Goal: Manage account settings

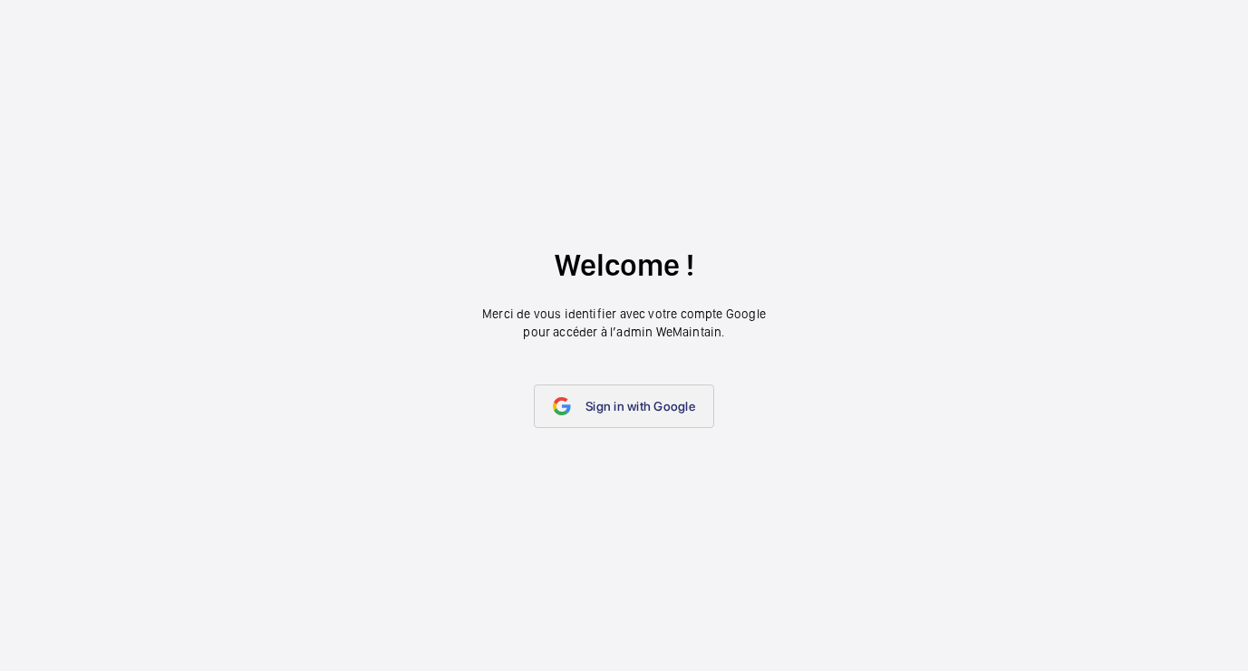
click at [592, 411] on span "Sign in with Google" at bounding box center [640, 406] width 110 height 14
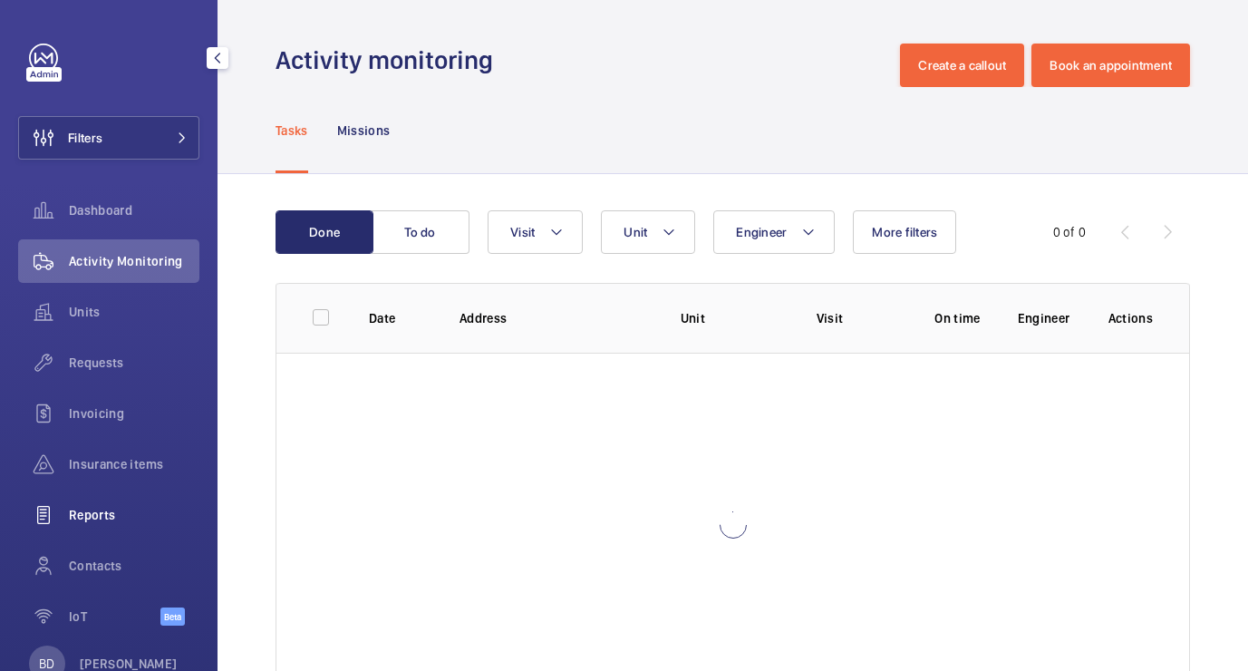
scroll to position [54, 0]
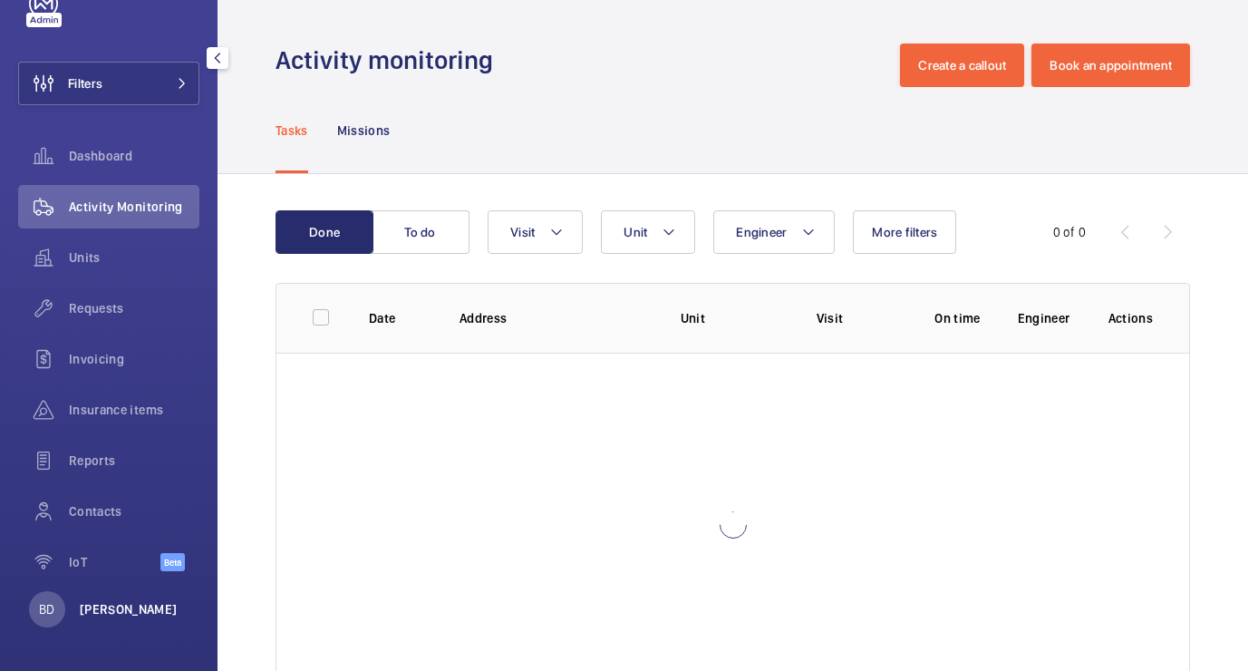
click at [123, 616] on p "[PERSON_NAME]" at bounding box center [129, 609] width 98 height 18
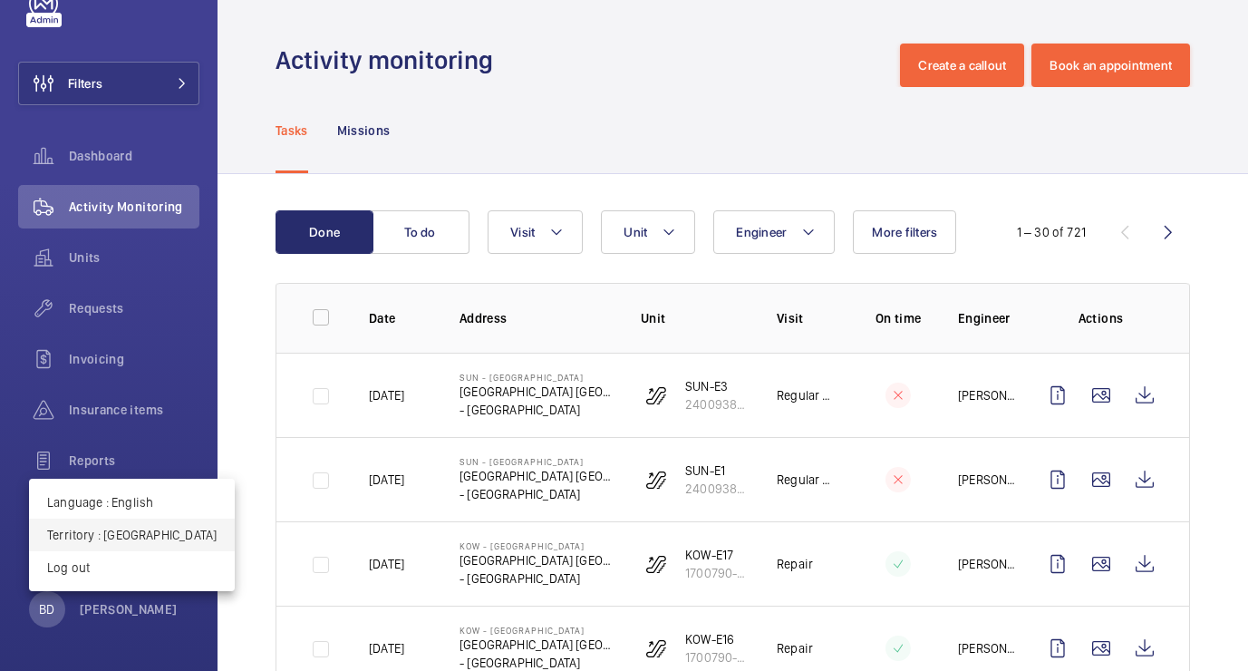
click at [112, 537] on p "Territory : Hong Kong" at bounding box center [131, 535] width 169 height 18
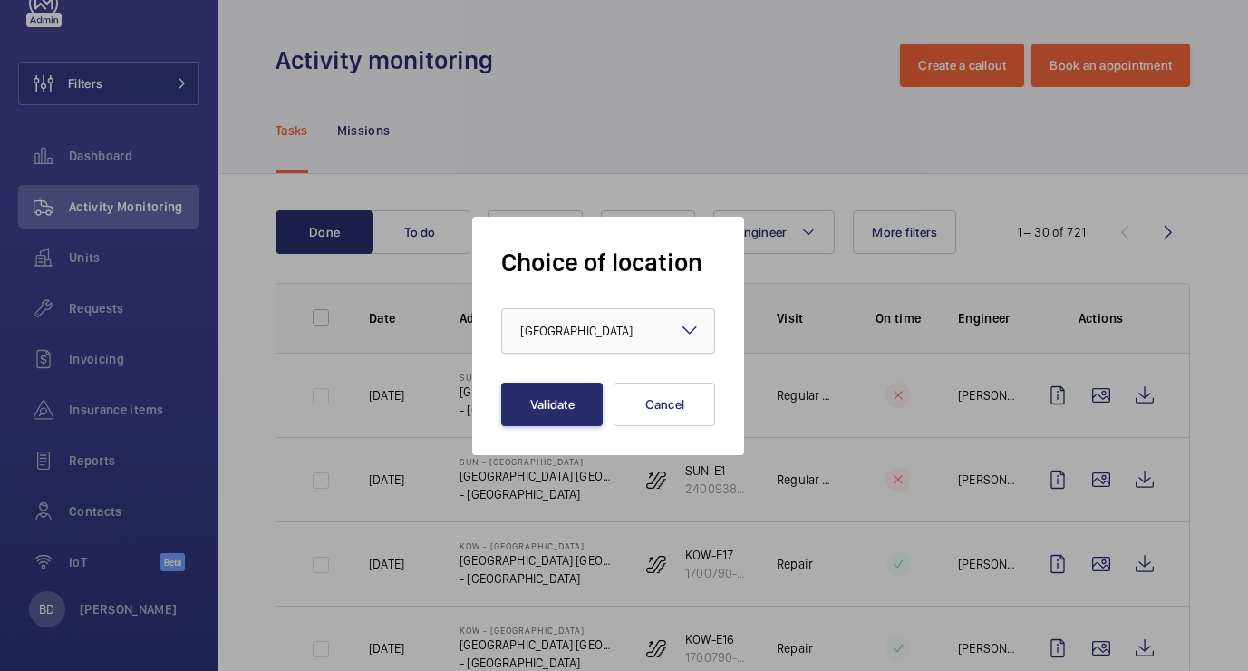
click at [560, 326] on span "[GEOGRAPHIC_DATA]" at bounding box center [576, 331] width 112 height 14
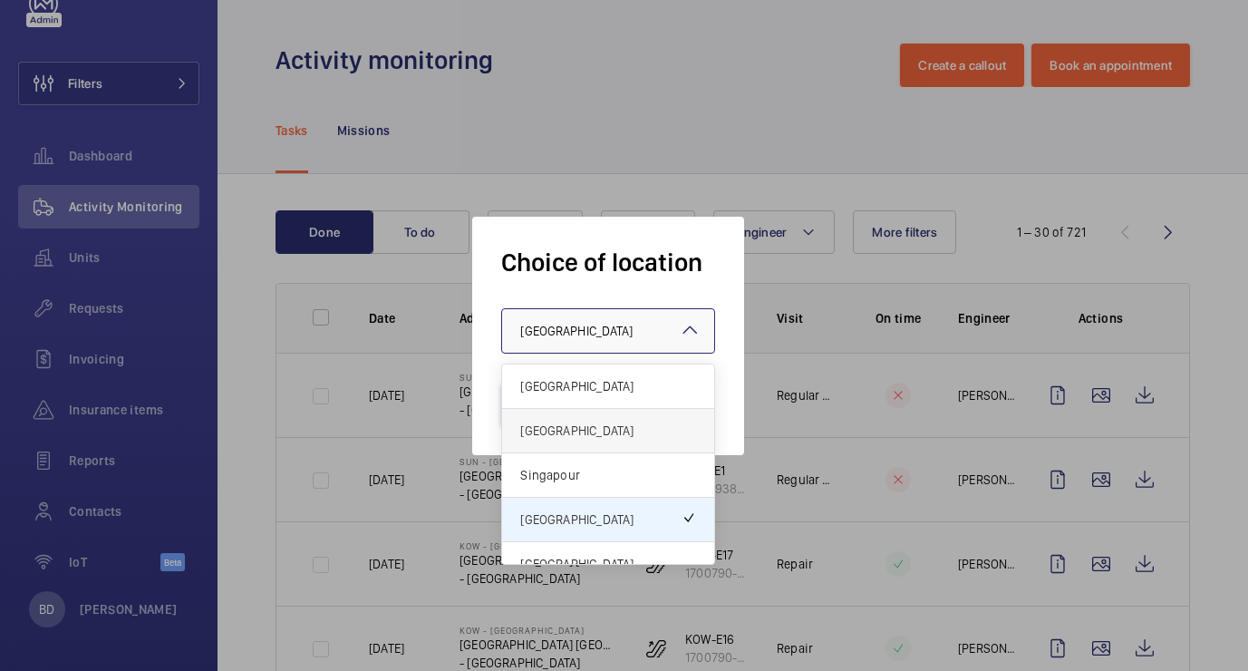
click at [553, 421] on span "[GEOGRAPHIC_DATA]" at bounding box center [608, 430] width 176 height 18
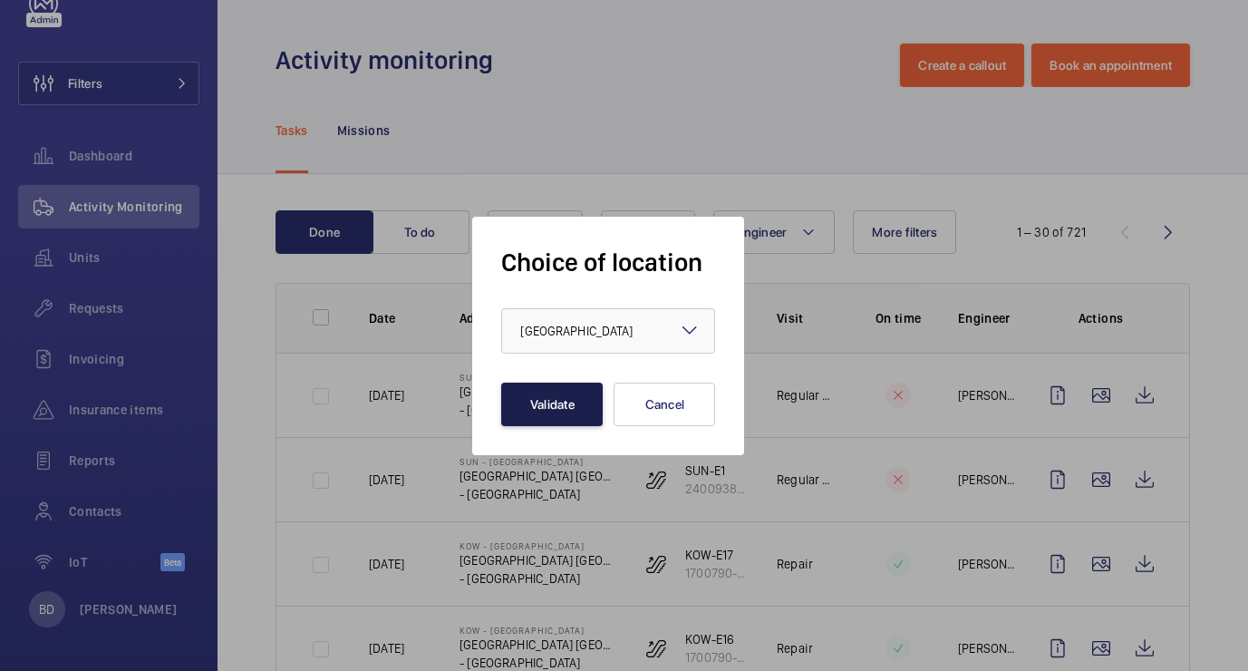
click at [560, 394] on button "Validate" at bounding box center [551, 403] width 101 height 43
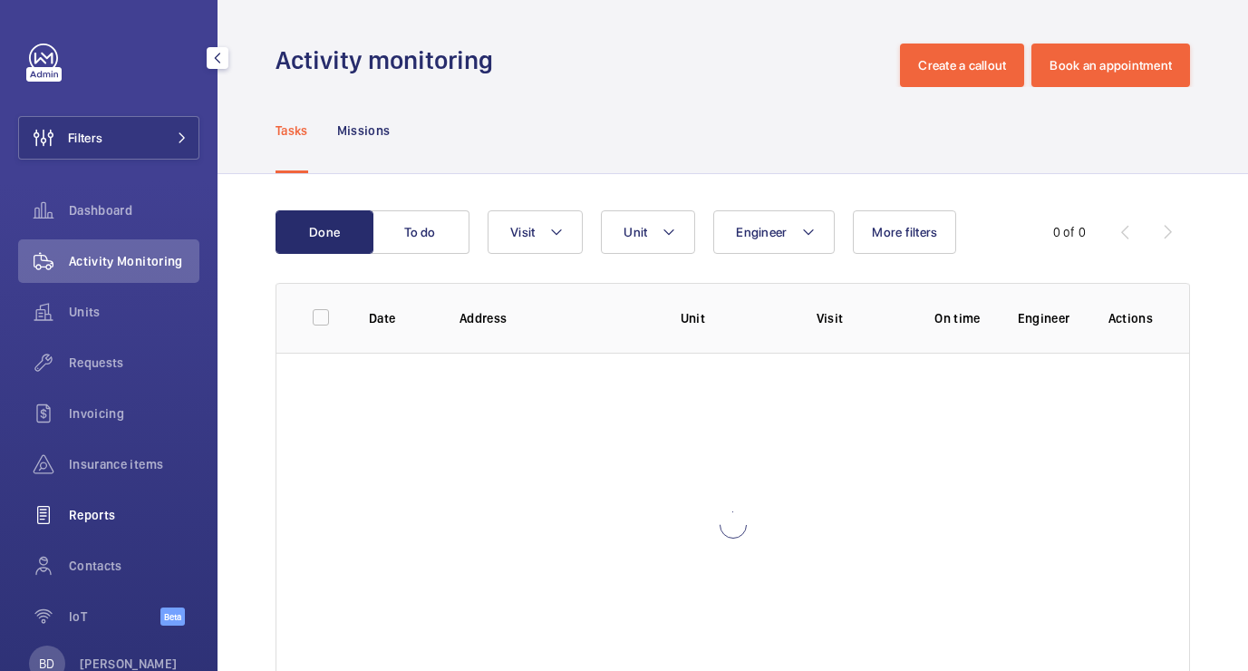
scroll to position [54, 0]
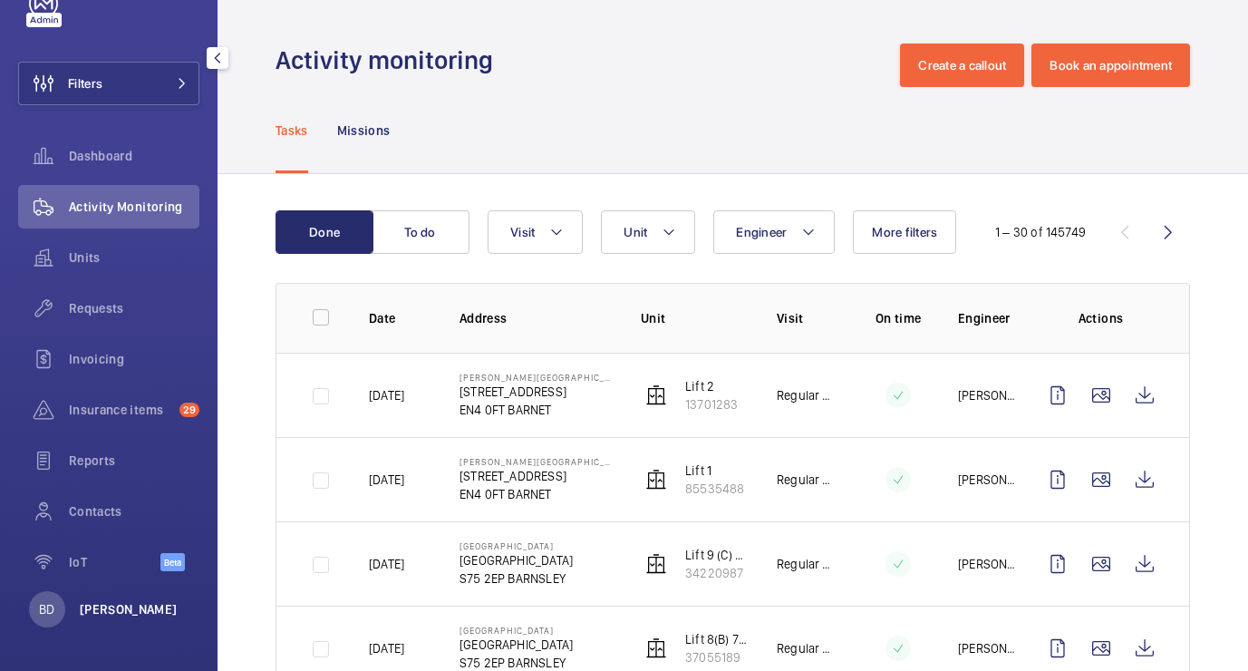
click at [130, 608] on p "[PERSON_NAME]" at bounding box center [129, 609] width 98 height 18
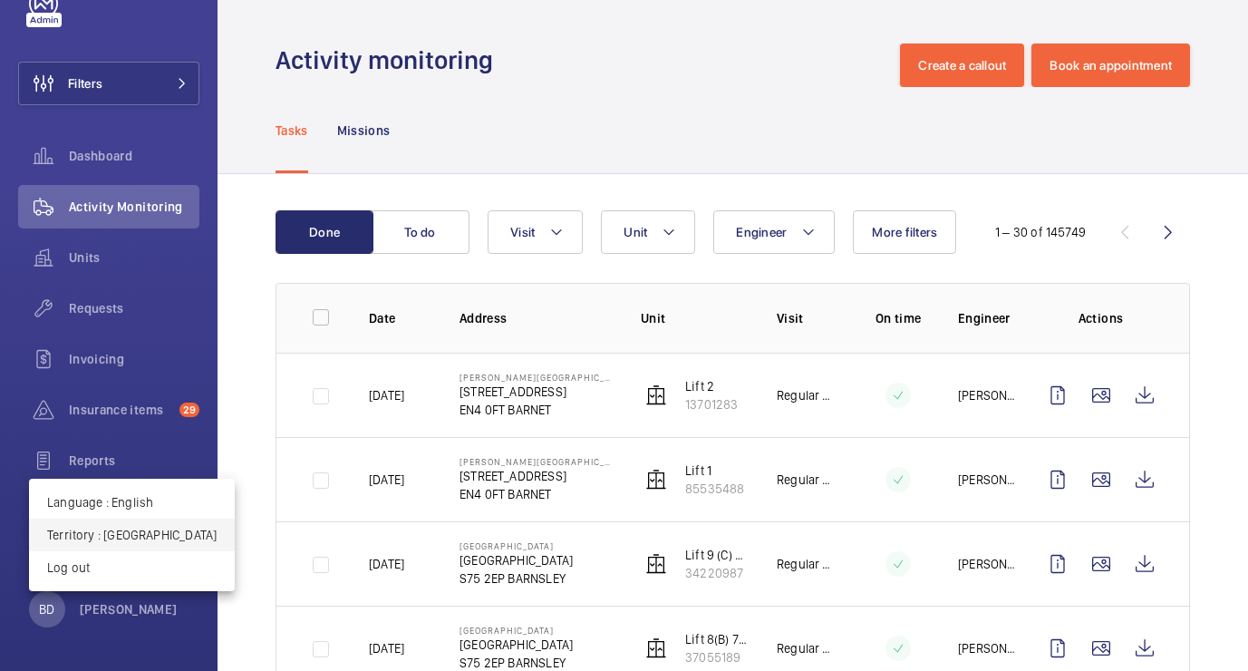
click at [128, 544] on button "Territory : [GEOGRAPHIC_DATA]" at bounding box center [132, 534] width 206 height 33
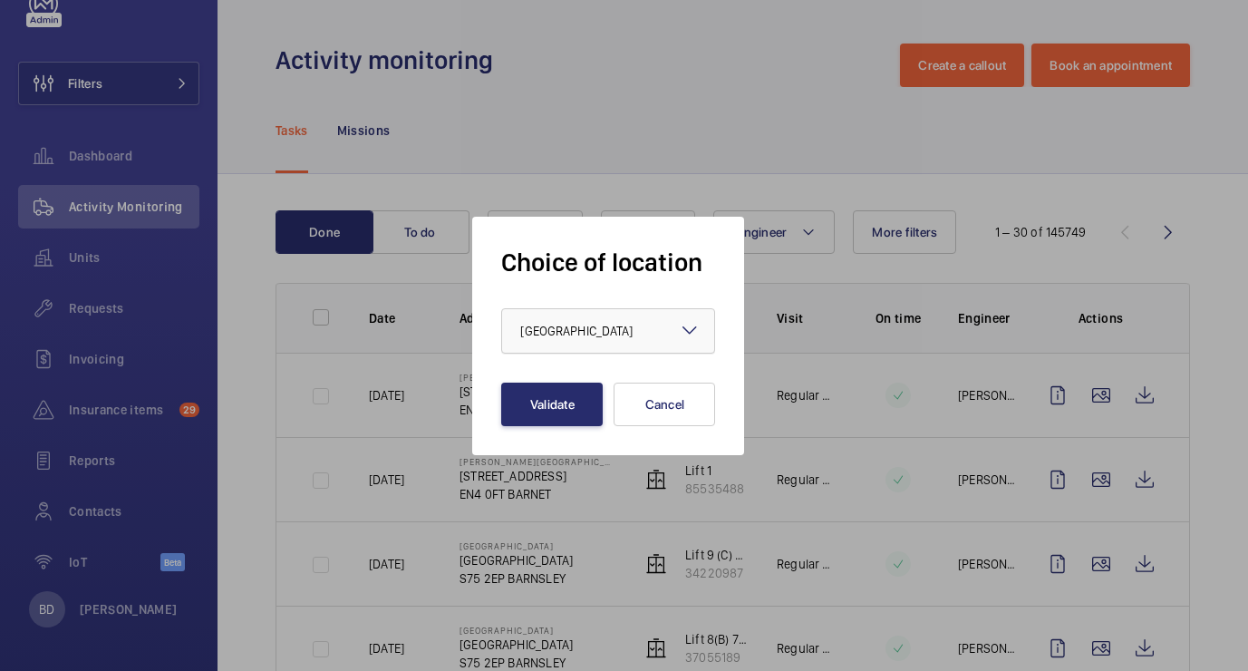
click at [640, 330] on div "× [GEOGRAPHIC_DATA]" at bounding box center [599, 331] width 158 height 18
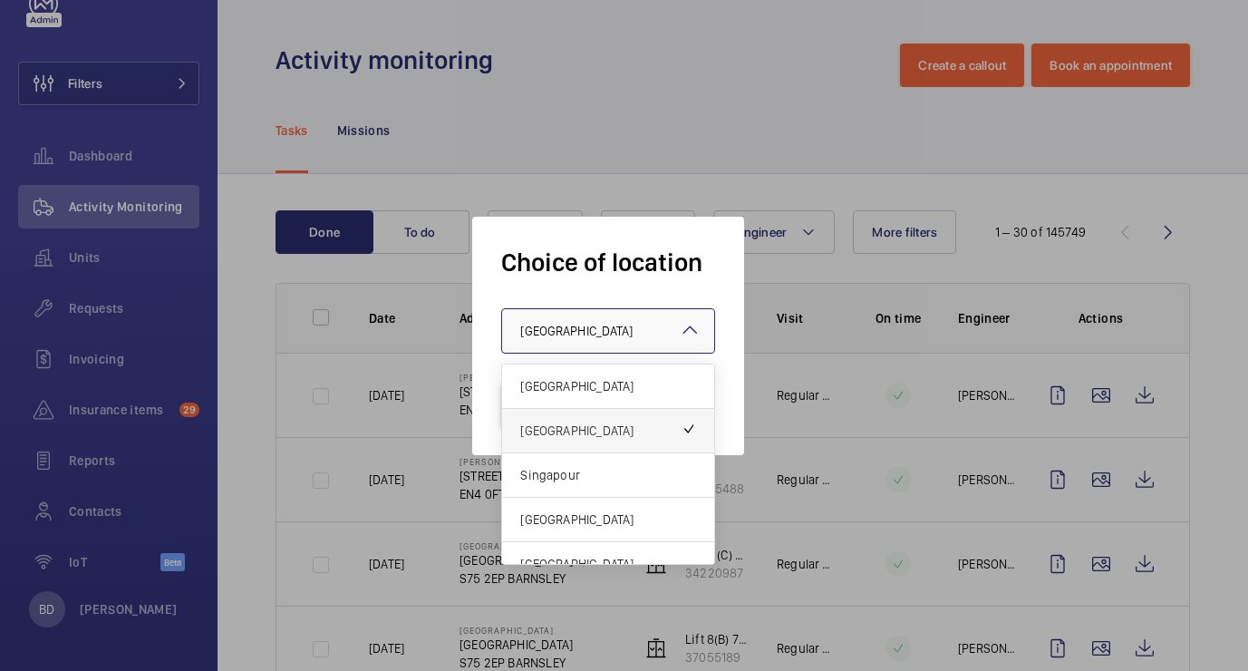
scroll to position [22, 0]
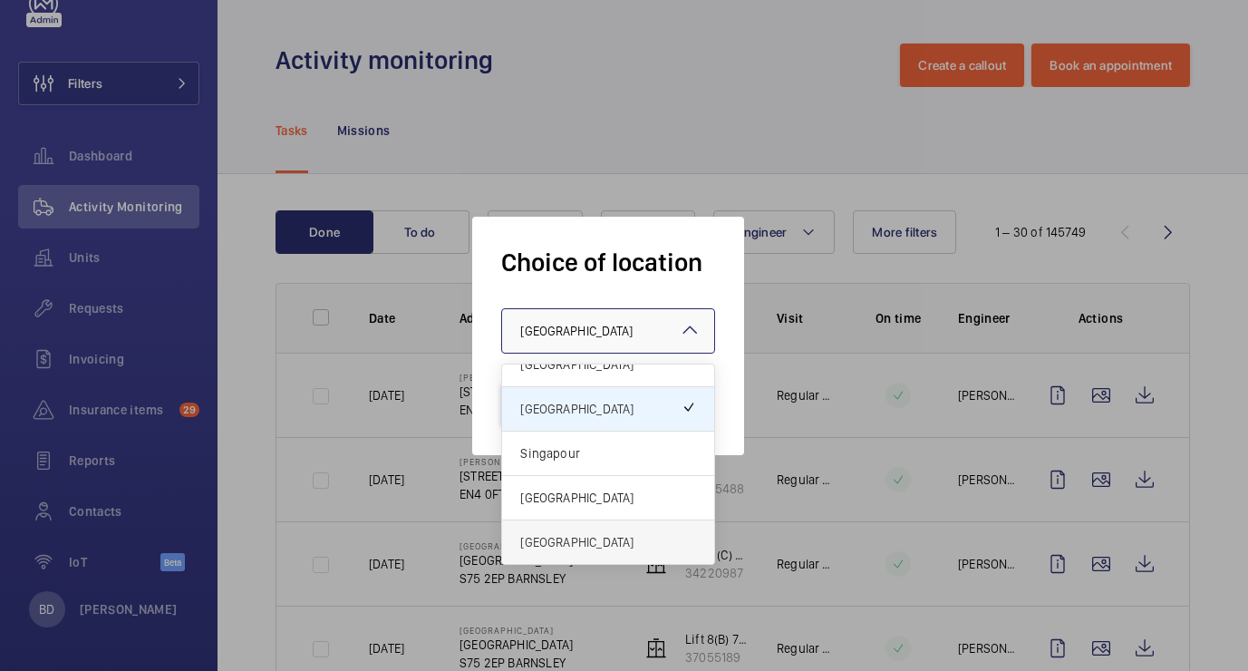
click at [607, 527] on div "[GEOGRAPHIC_DATA]" at bounding box center [608, 541] width 212 height 43
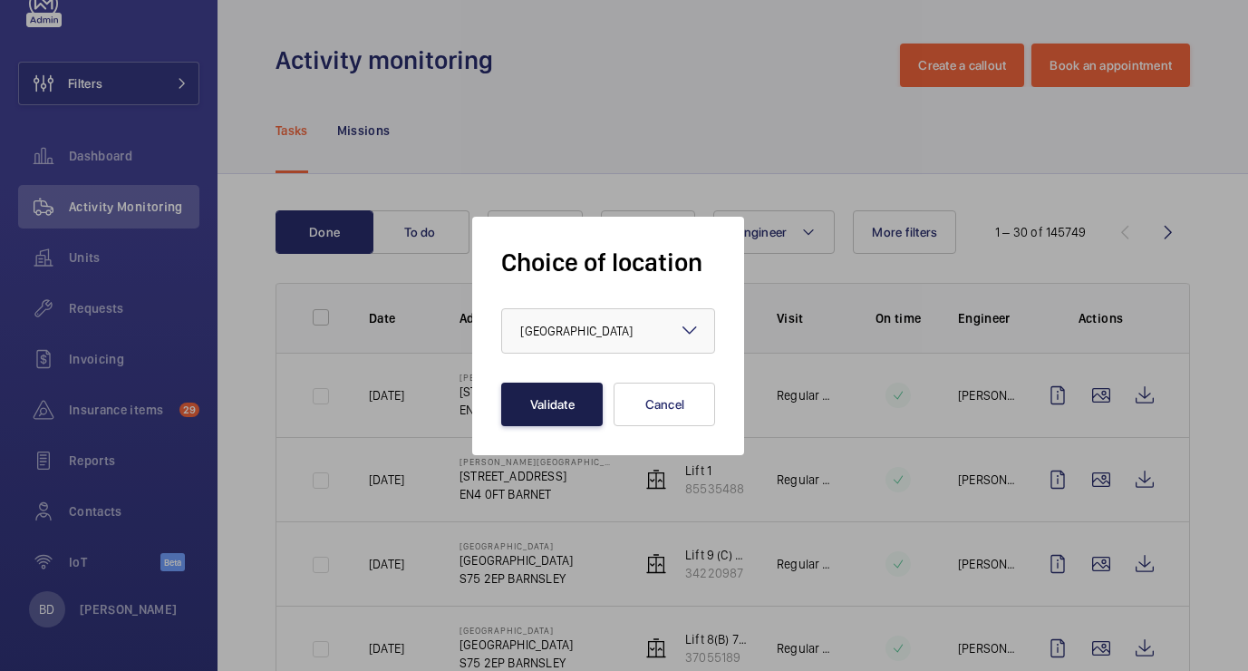
click at [560, 407] on button "Validate" at bounding box center [551, 403] width 101 height 43
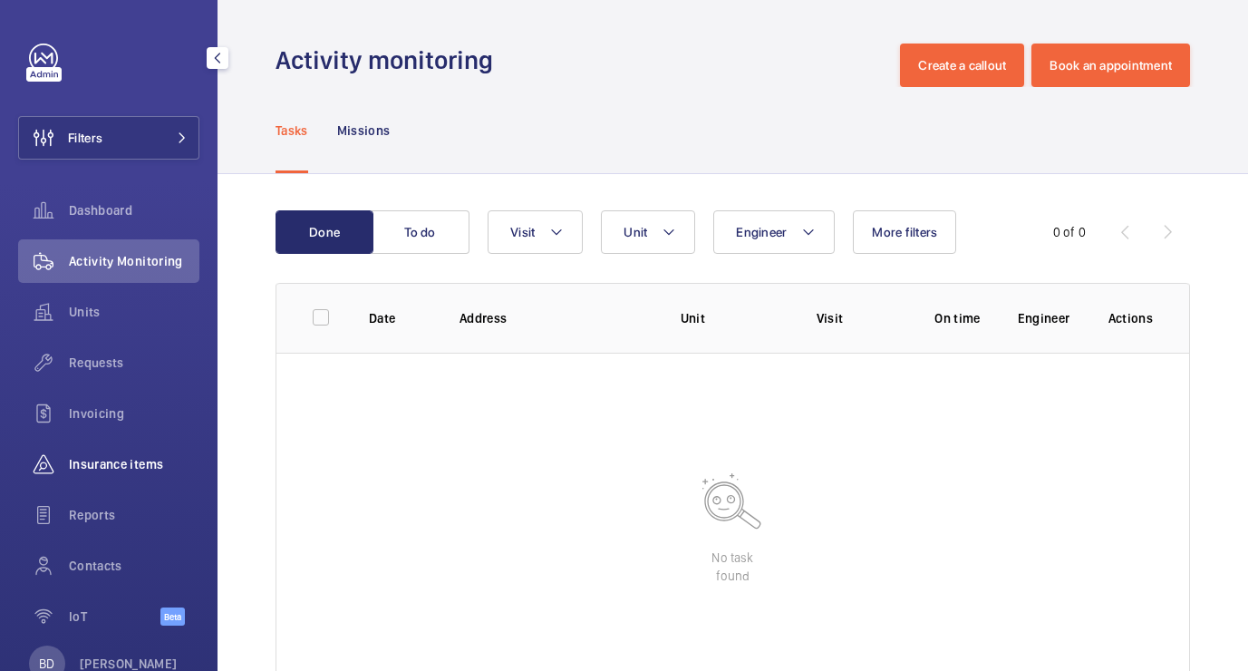
scroll to position [54, 0]
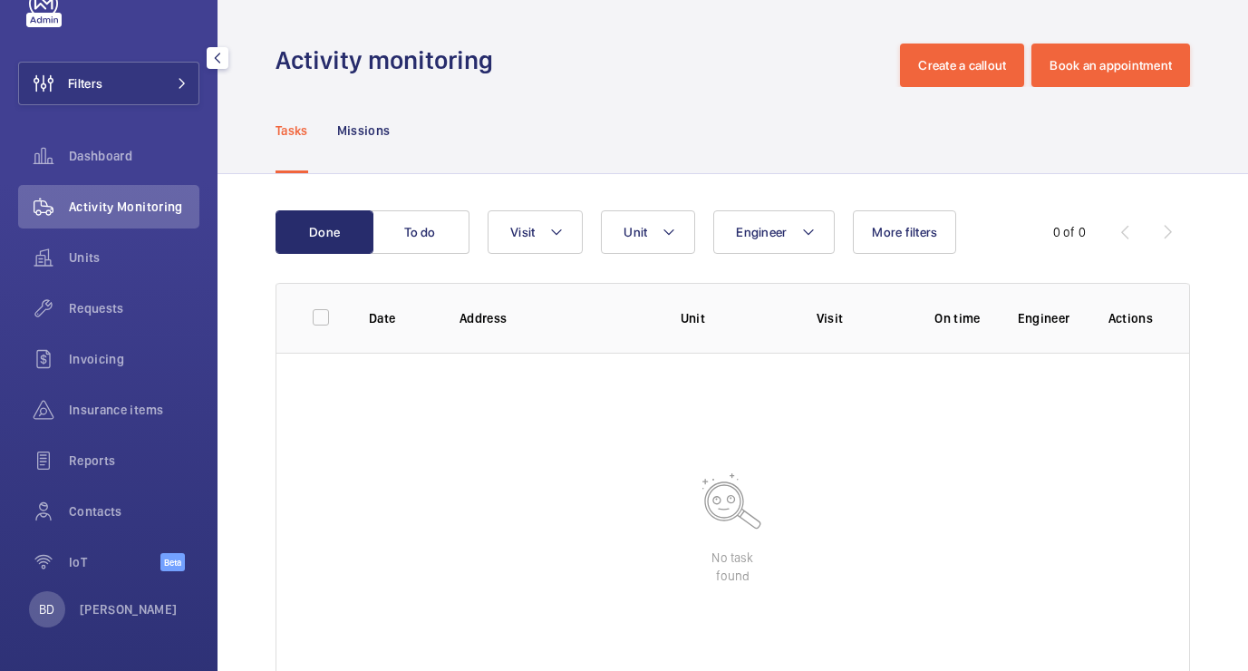
click at [155, 599] on div "BD Benoit DUPONT" at bounding box center [103, 609] width 149 height 36
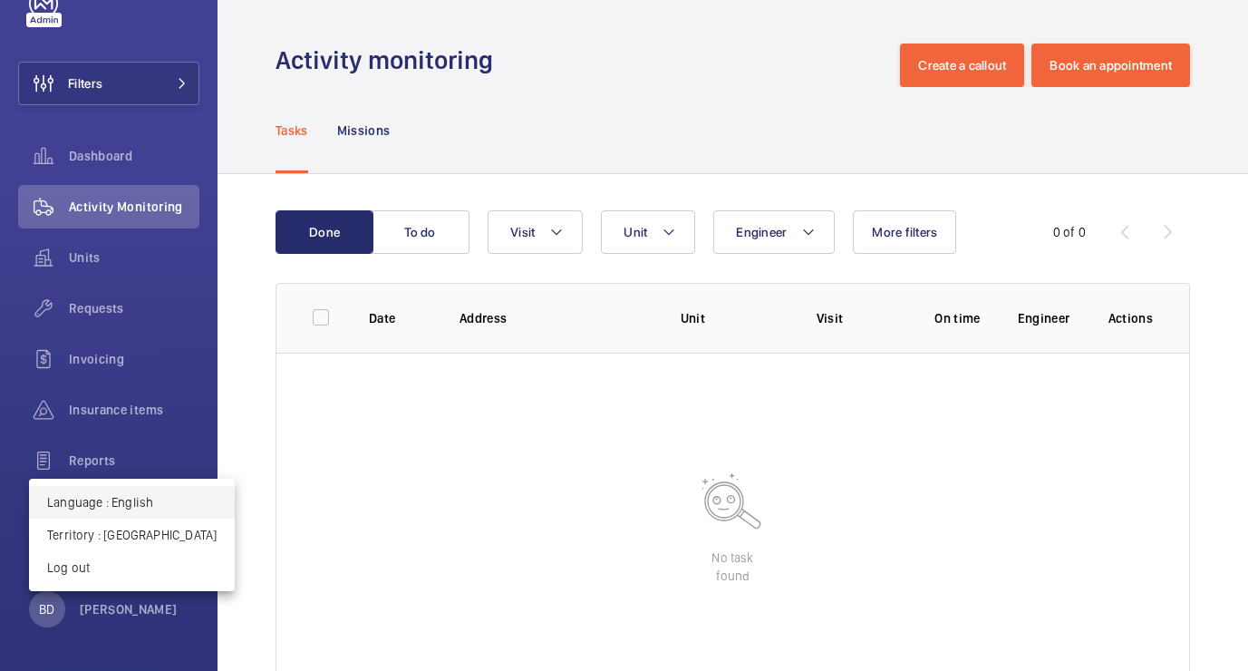
click at [137, 513] on button "Language : English" at bounding box center [132, 502] width 206 height 33
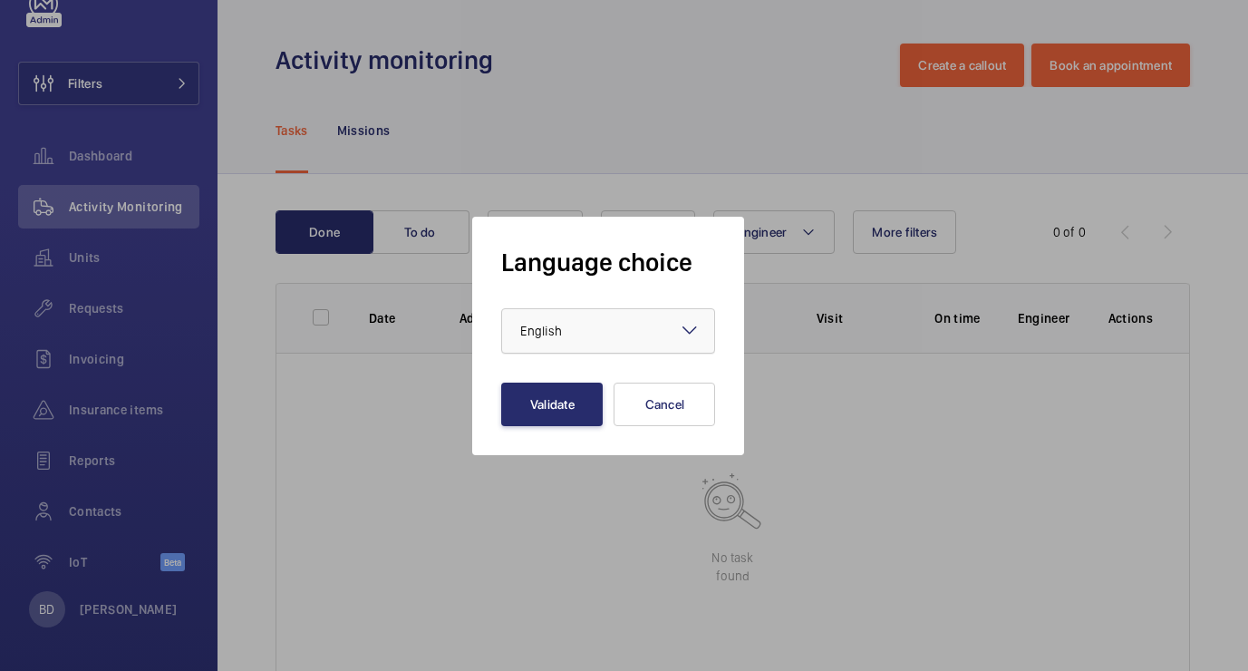
click at [570, 335] on div "× English" at bounding box center [563, 331] width 87 height 18
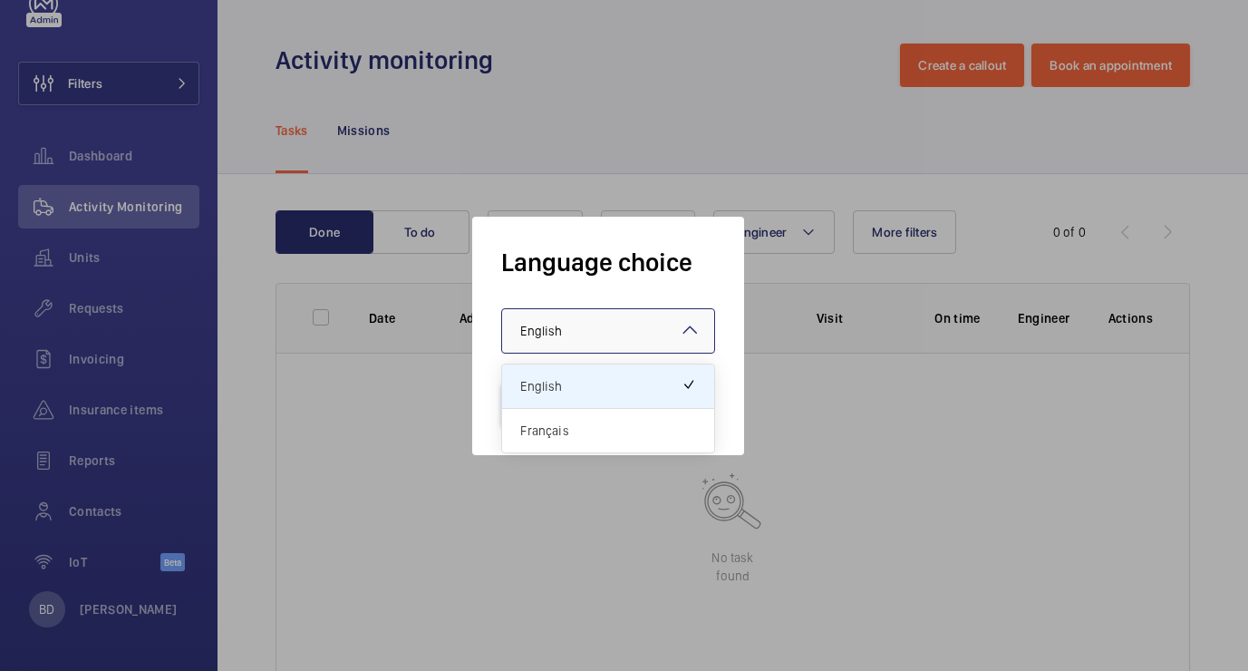
click at [130, 616] on div at bounding box center [624, 335] width 1248 height 671
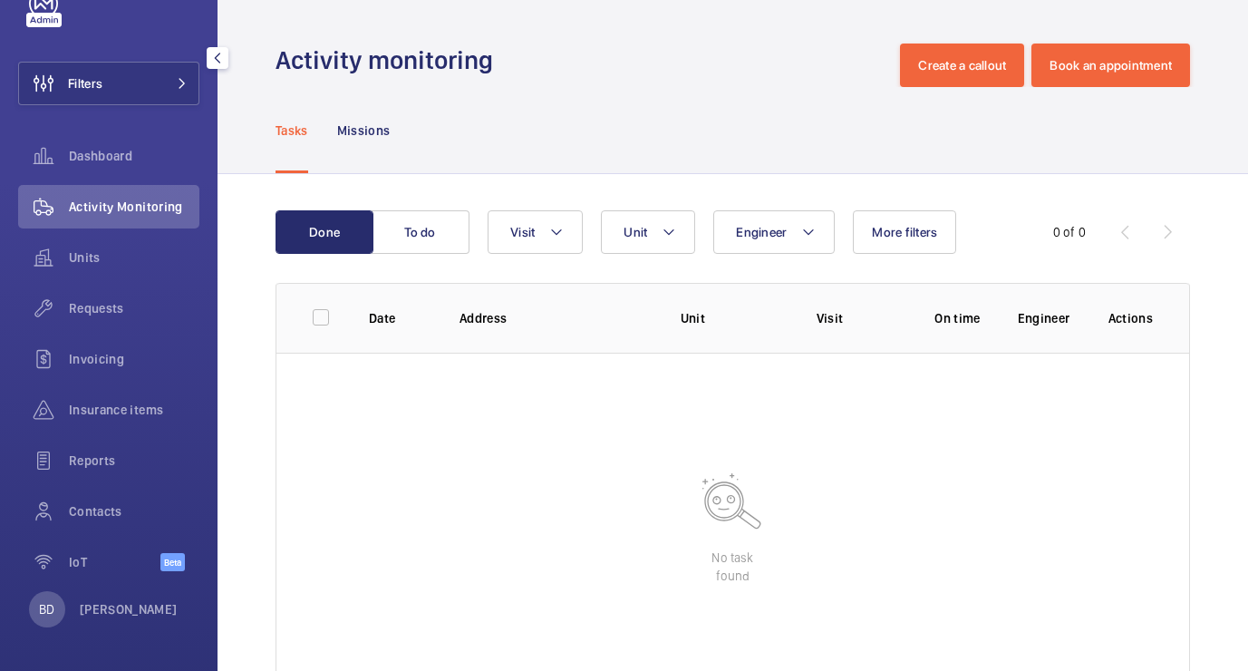
click at [130, 616] on p "[PERSON_NAME]" at bounding box center [129, 609] width 98 height 18
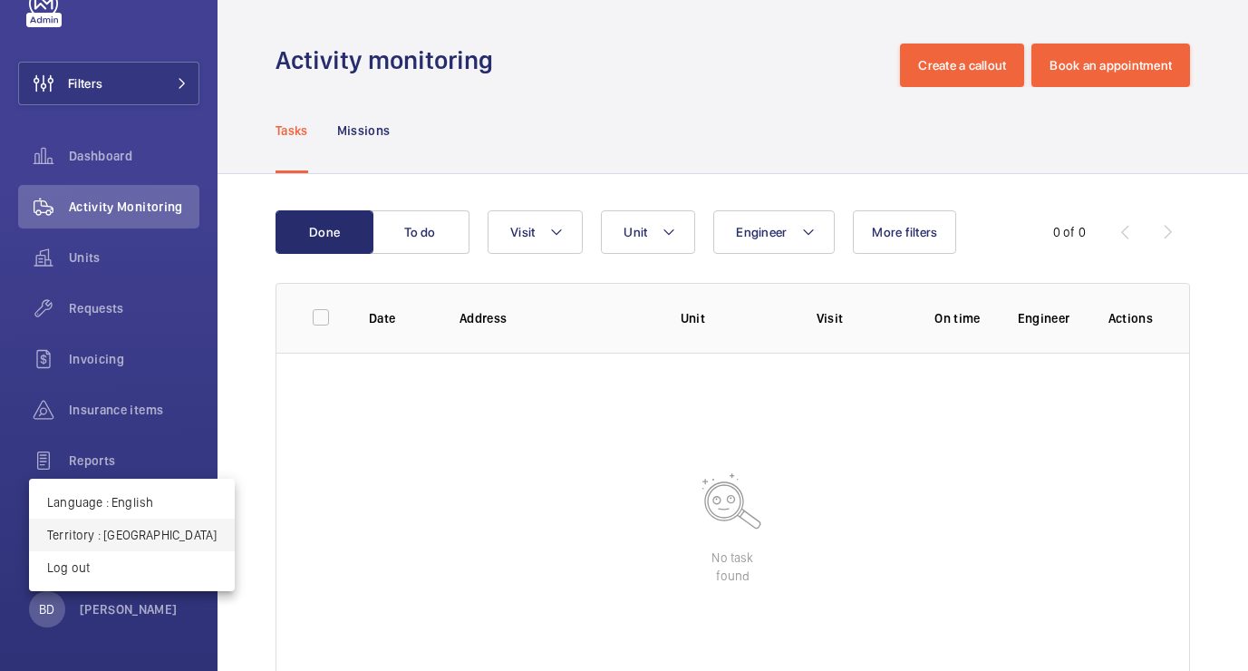
click at [129, 542] on p "Territory : Portugal" at bounding box center [131, 535] width 169 height 18
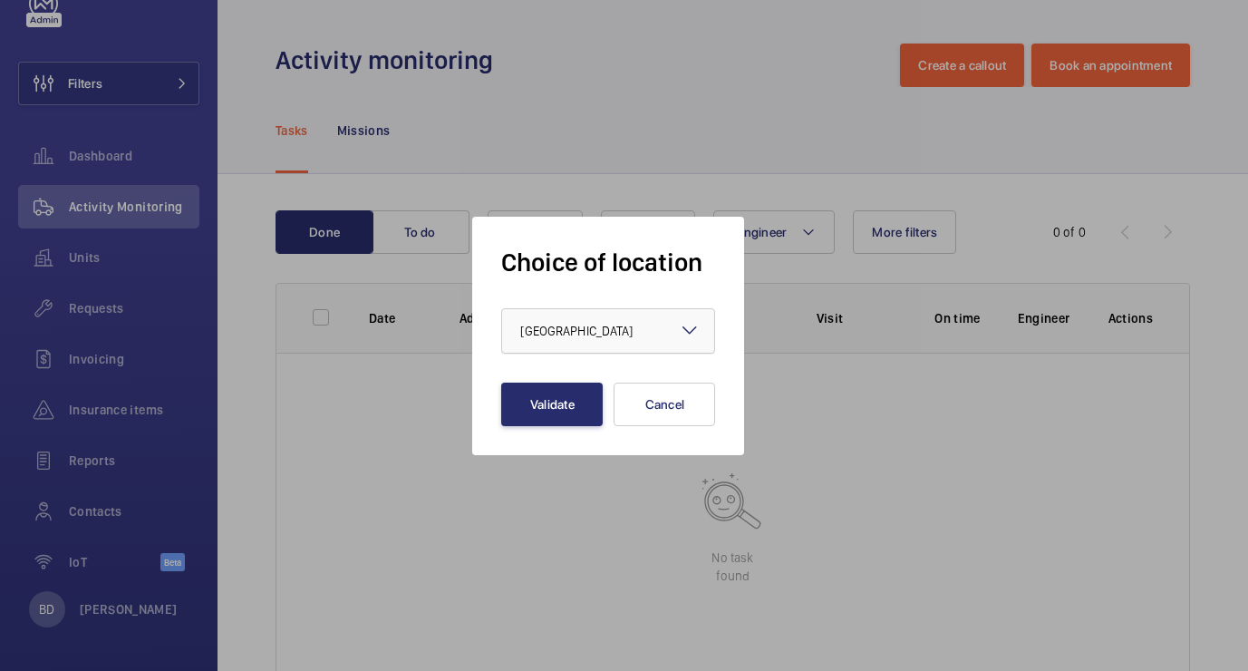
click at [591, 339] on div "× Portugal" at bounding box center [599, 331] width 158 height 18
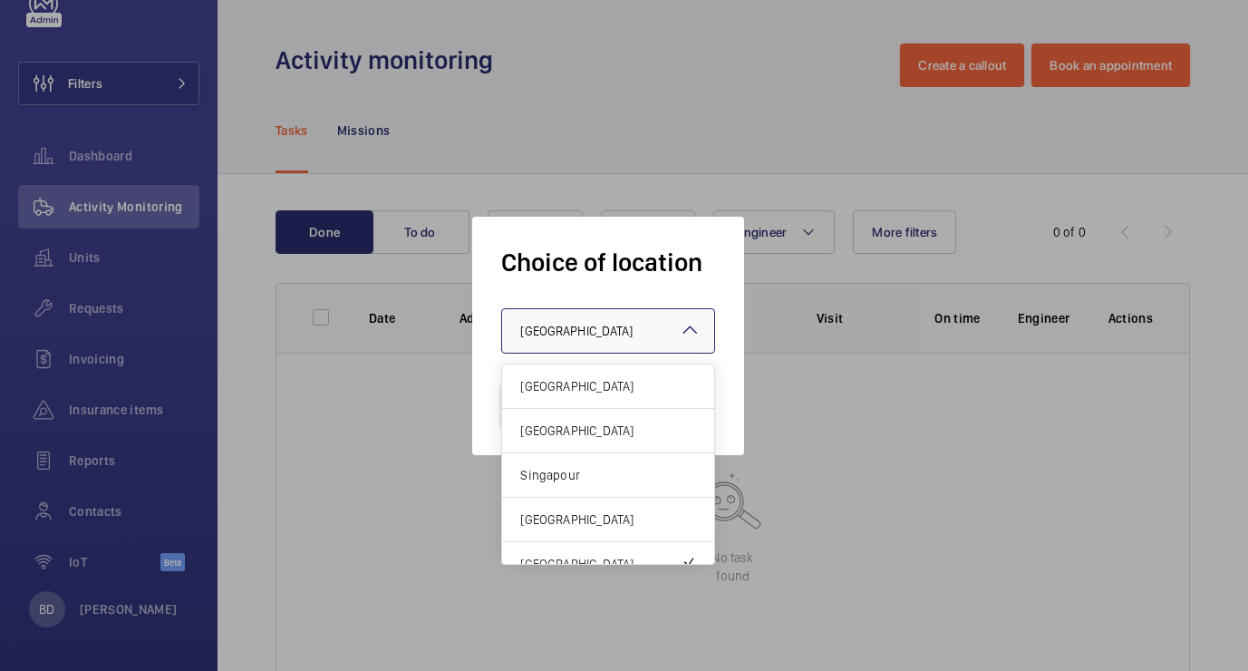
scroll to position [22, 0]
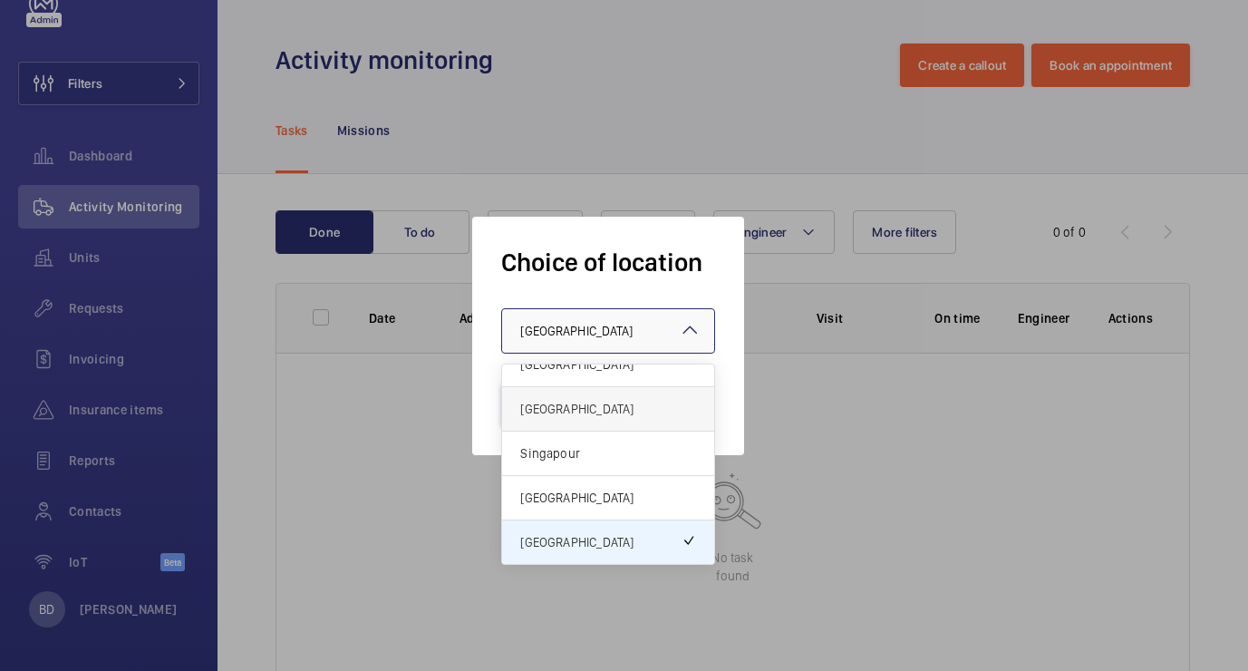
click at [571, 418] on div "[GEOGRAPHIC_DATA]" at bounding box center [608, 409] width 212 height 44
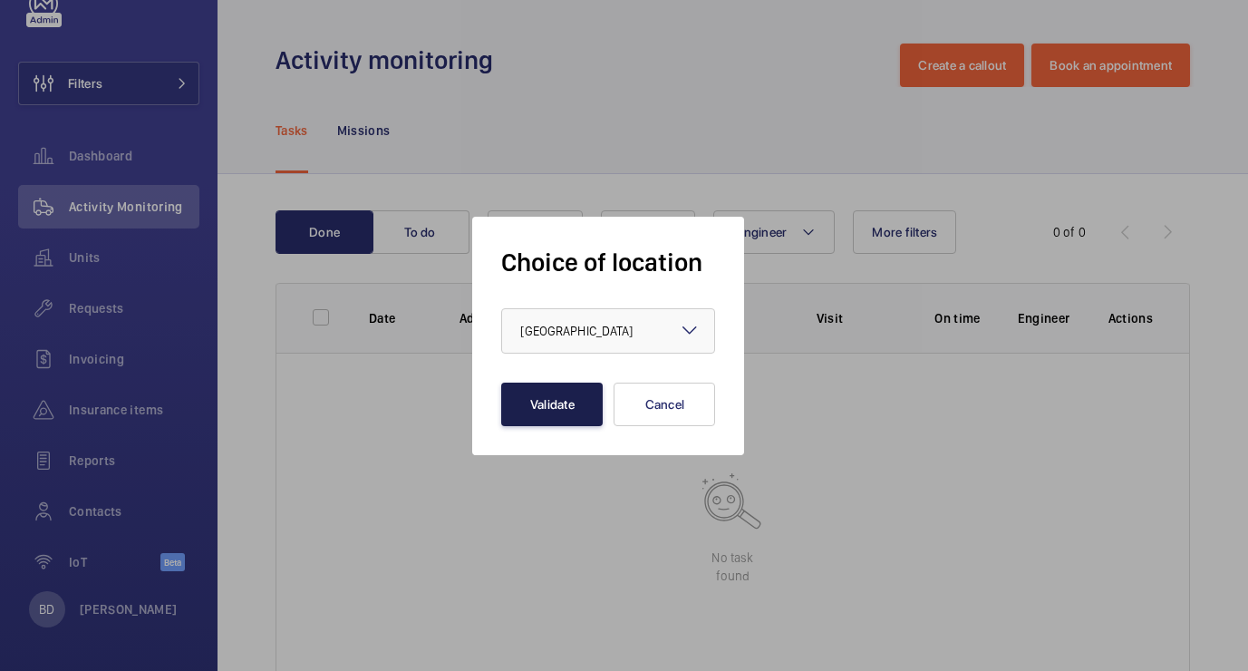
click at [570, 411] on button "Validate" at bounding box center [551, 403] width 101 height 43
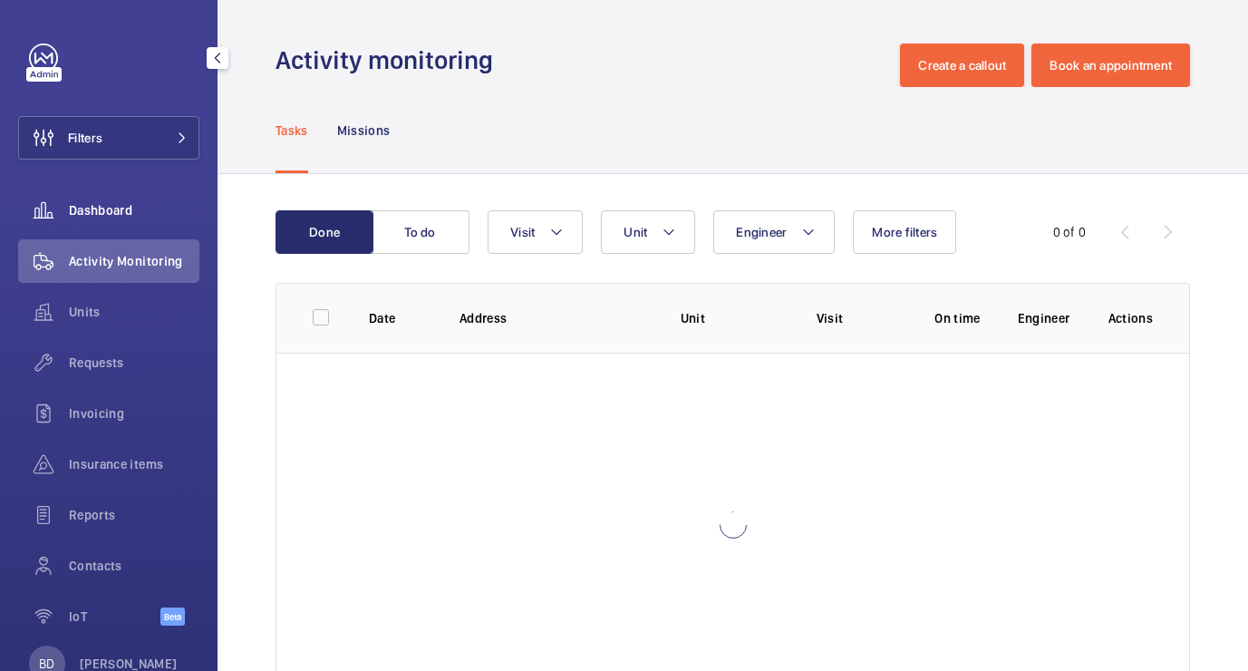
click at [115, 227] on div "Dashboard" at bounding box center [108, 209] width 181 height 43
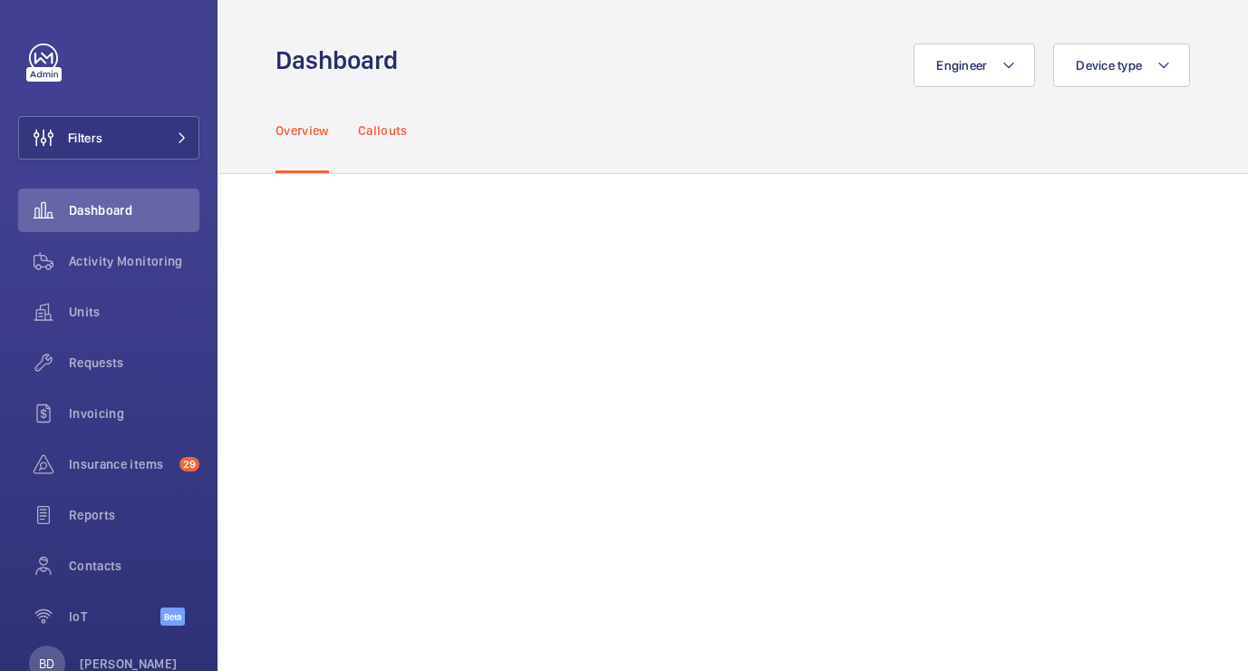
click at [384, 138] on p "Callouts" at bounding box center [383, 130] width 50 height 18
click at [297, 141] on div "Overview" at bounding box center [301, 130] width 53 height 86
